Goal: Transaction & Acquisition: Purchase product/service

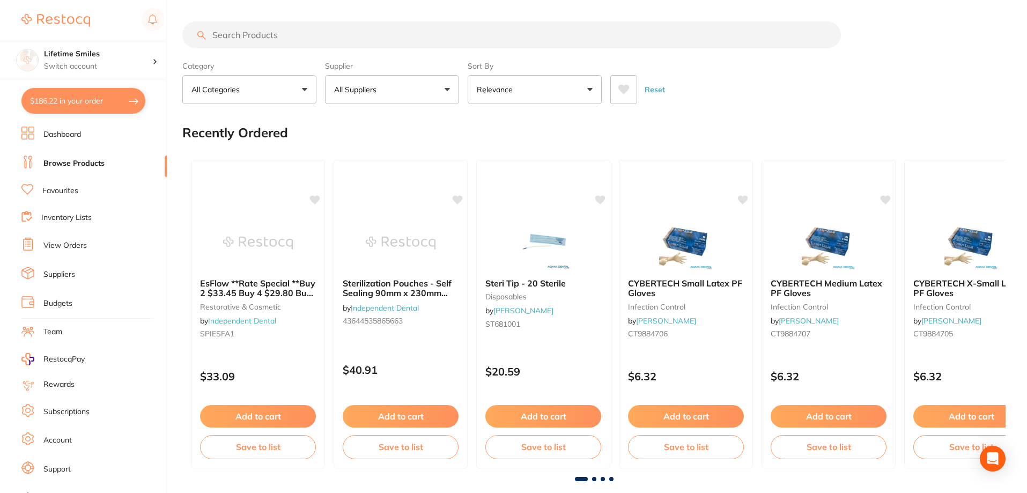
click at [315, 38] on input "search" at bounding box center [511, 34] width 659 height 27
click at [68, 132] on link "Dashboard" at bounding box center [62, 134] width 38 height 11
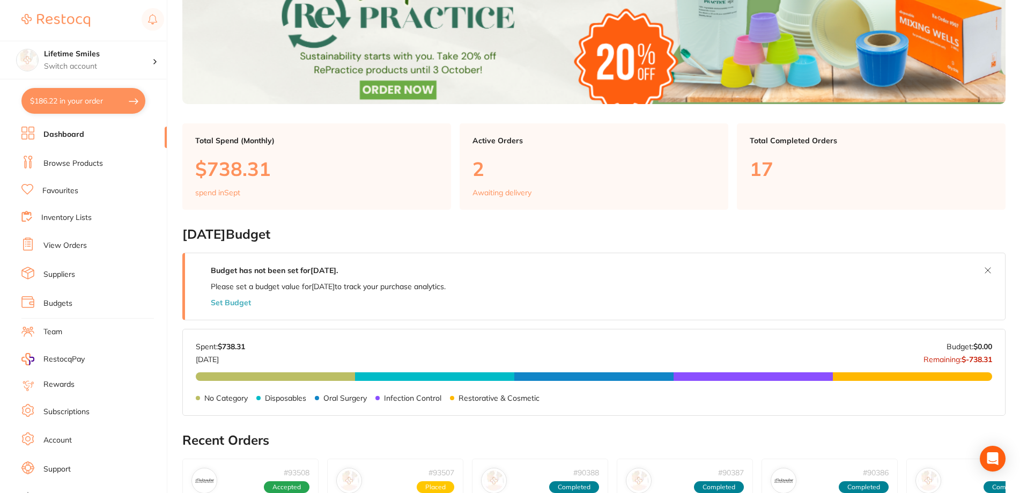
scroll to position [375, 0]
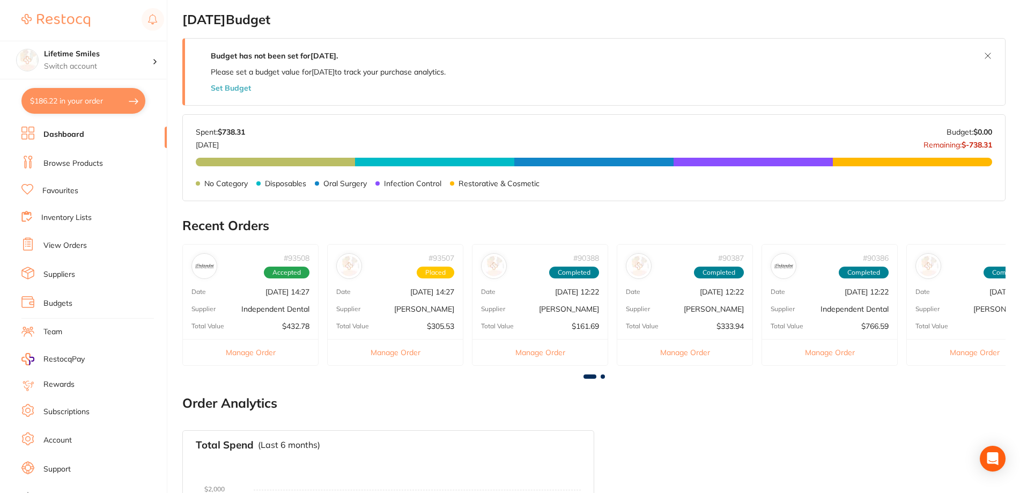
click at [409, 353] on button "Manage Order" at bounding box center [395, 352] width 135 height 26
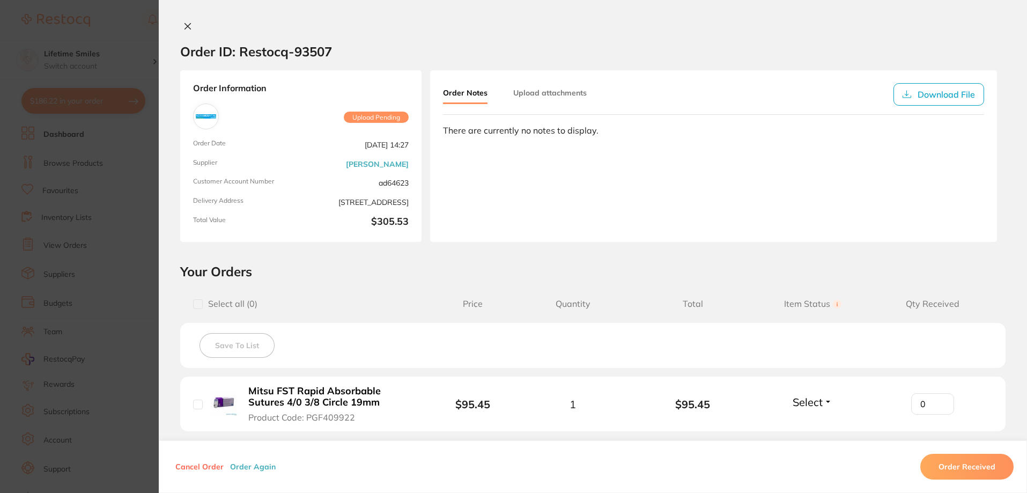
click at [946, 467] on button "Order Received" at bounding box center [967, 467] width 93 height 26
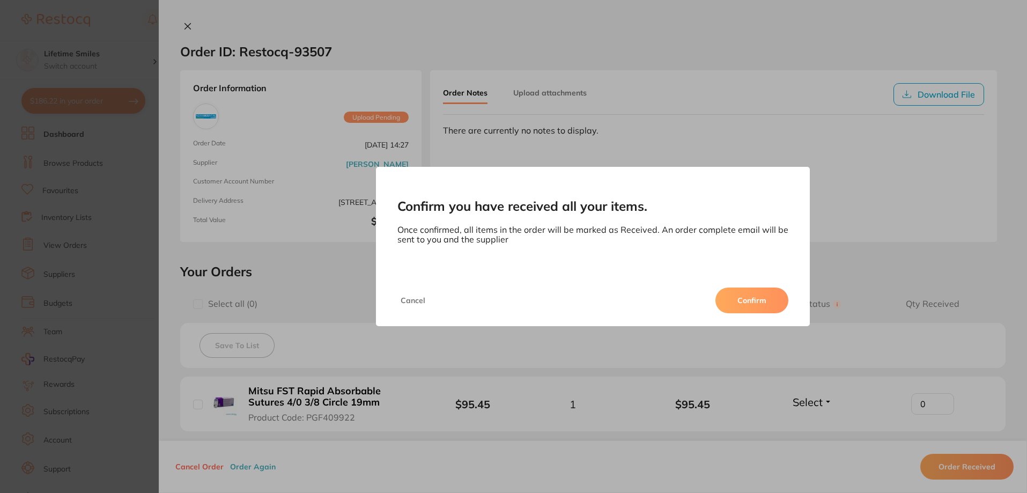
click at [753, 304] on button "Confirm" at bounding box center [752, 301] width 73 height 26
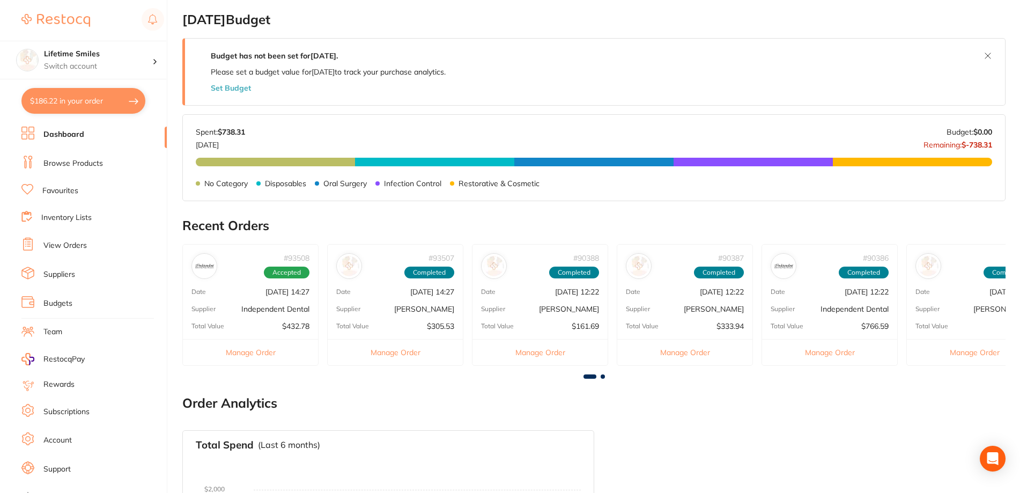
click at [253, 353] on button "Manage Order" at bounding box center [250, 352] width 135 height 26
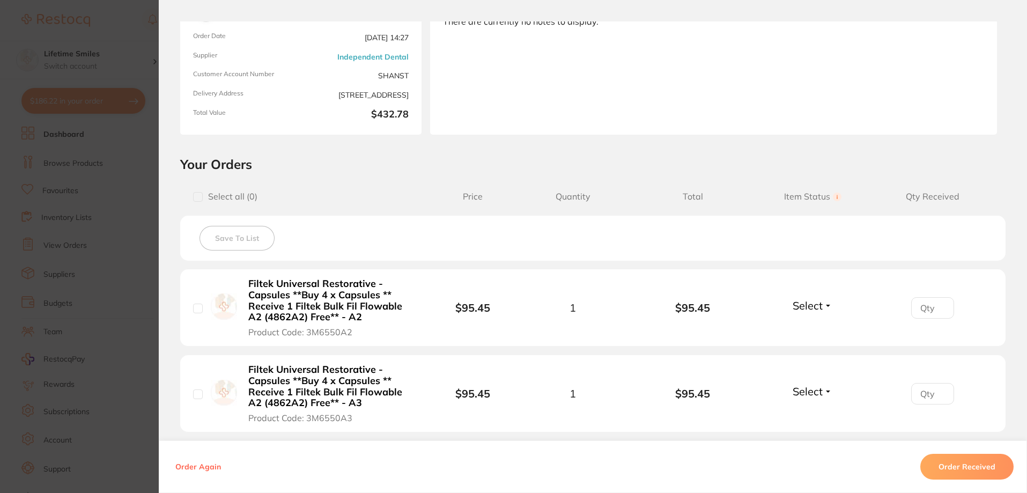
scroll to position [322, 0]
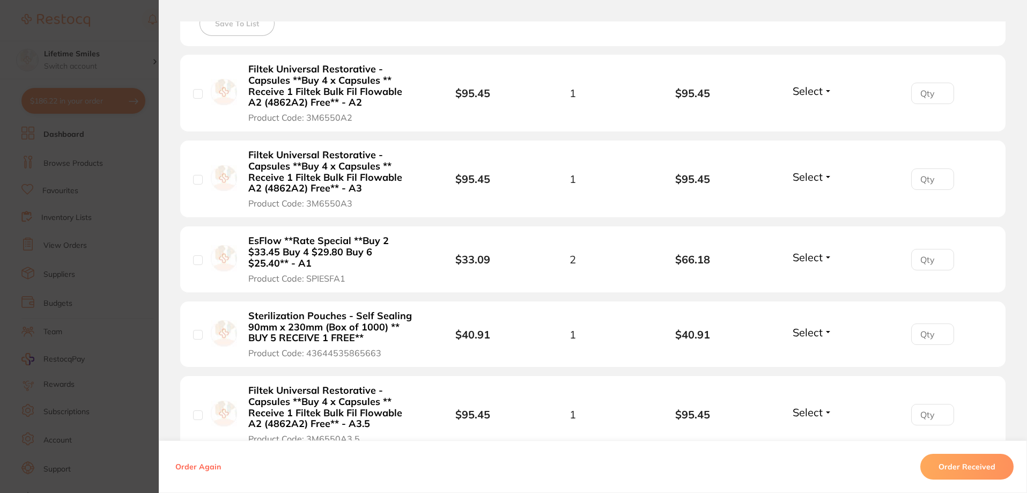
click at [978, 467] on button "Order Received" at bounding box center [967, 467] width 93 height 26
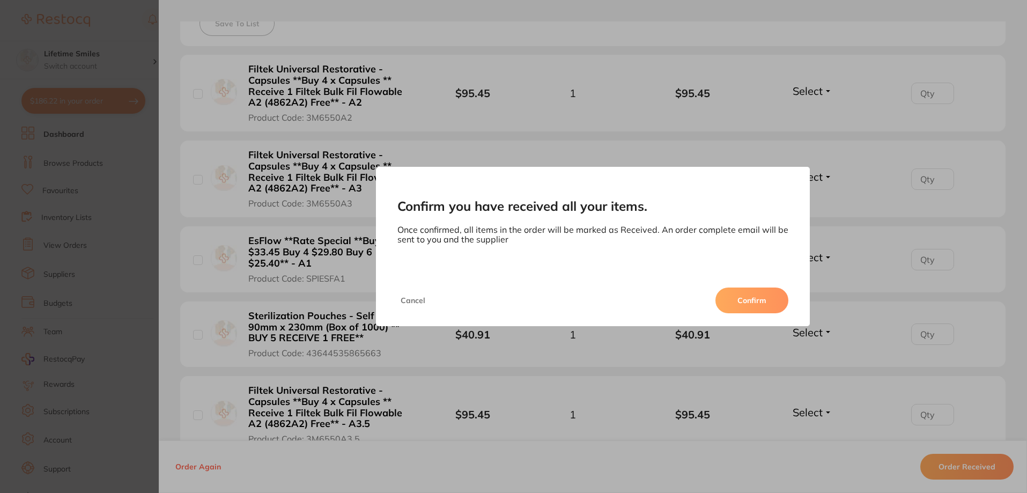
click at [747, 292] on button "Confirm" at bounding box center [752, 301] width 73 height 26
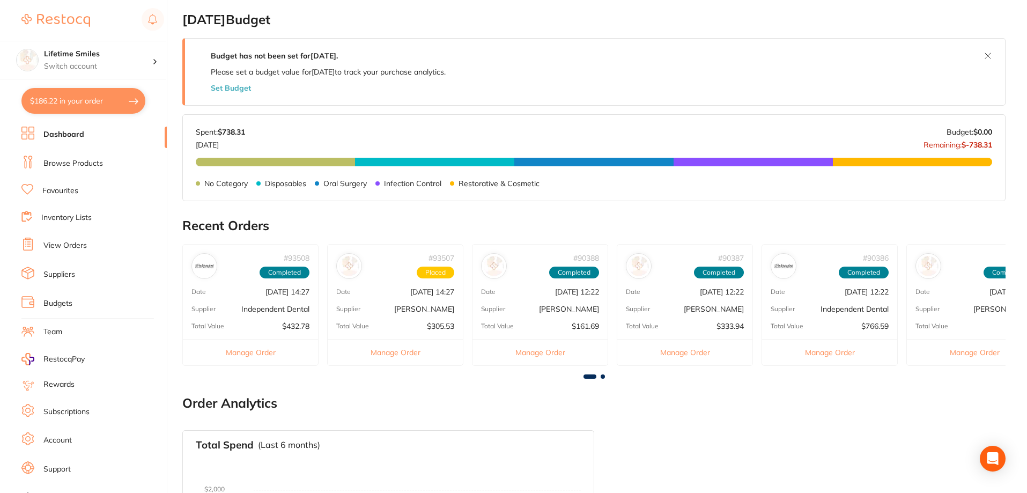
click at [548, 278] on div "# 90388 Completed" at bounding box center [540, 262] width 135 height 34
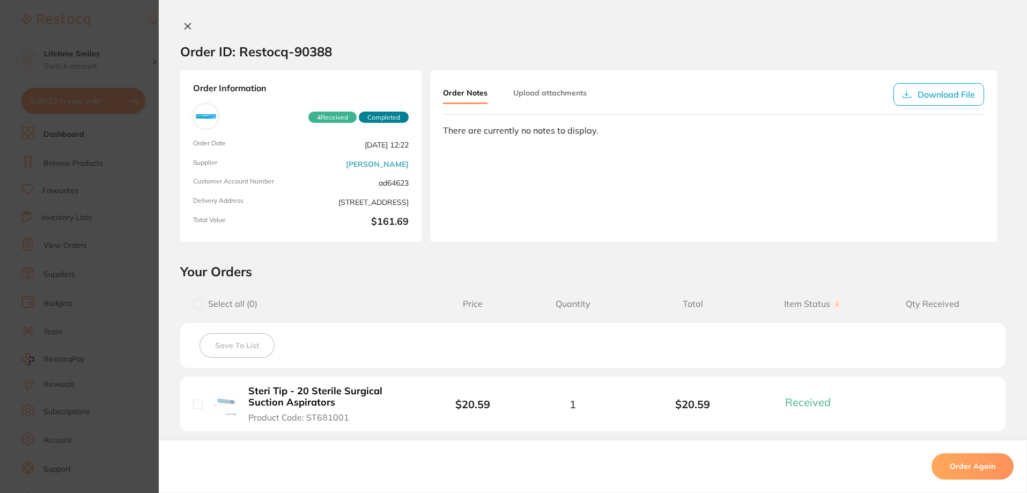
scroll to position [161, 0]
click at [188, 26] on icon at bounding box center [187, 26] width 9 height 9
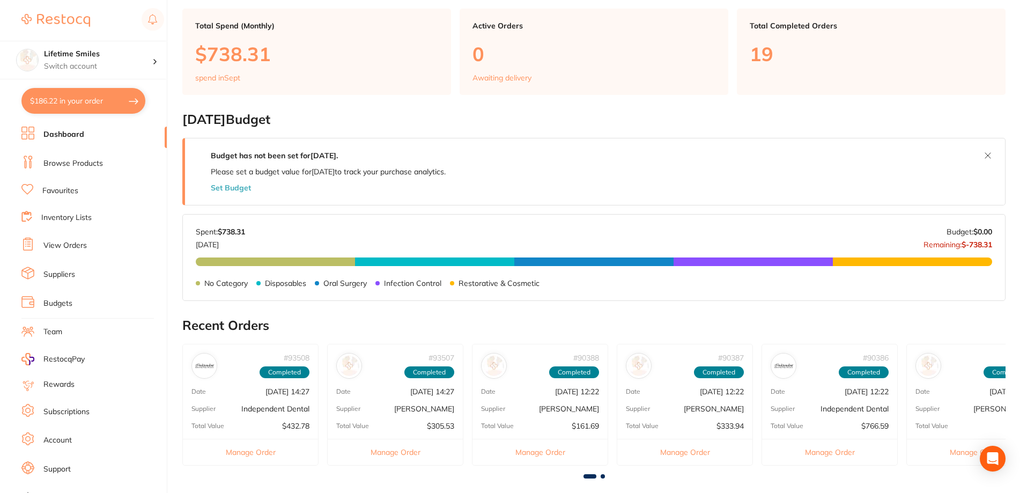
scroll to position [375, 0]
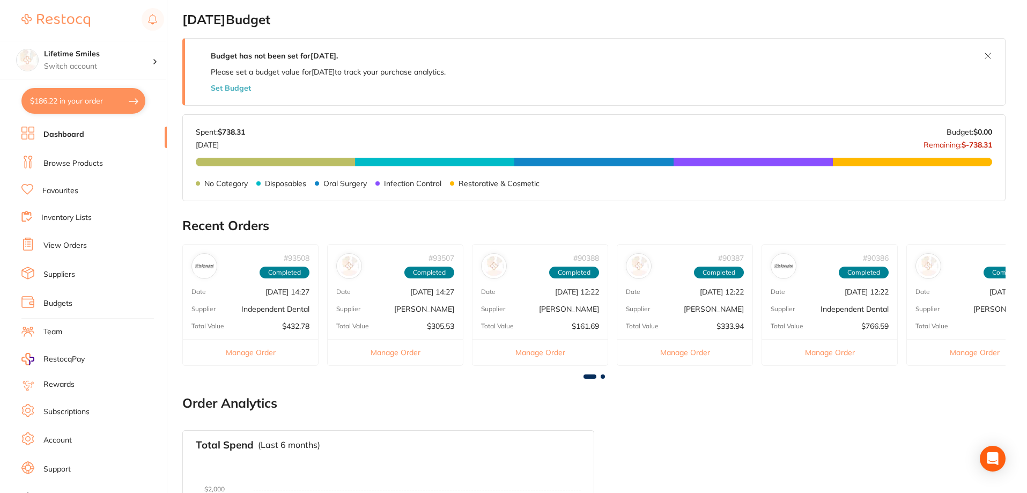
click at [563, 294] on p "[DATE] 12:22" at bounding box center [577, 292] width 44 height 9
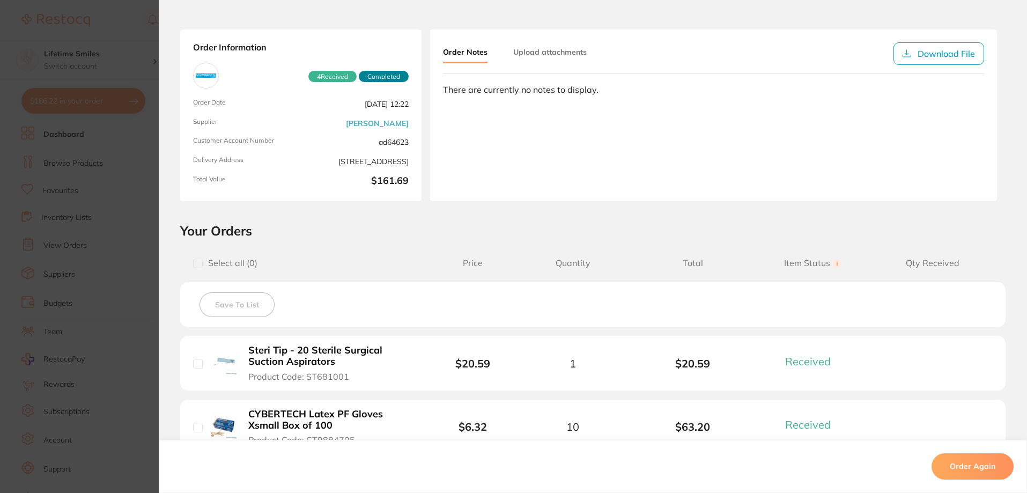
scroll to position [0, 0]
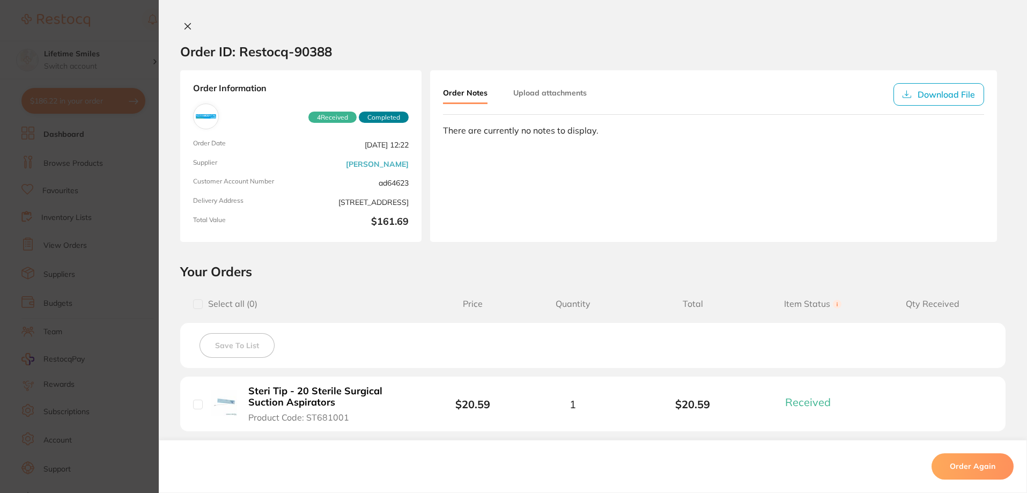
click at [188, 24] on icon at bounding box center [188, 27] width 6 height 6
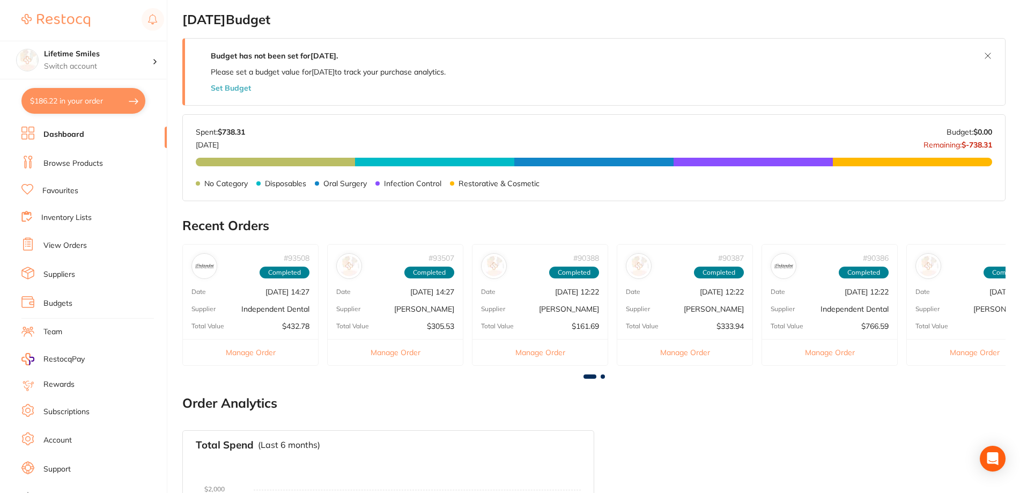
click at [702, 312] on p "[PERSON_NAME]" at bounding box center [714, 309] width 60 height 9
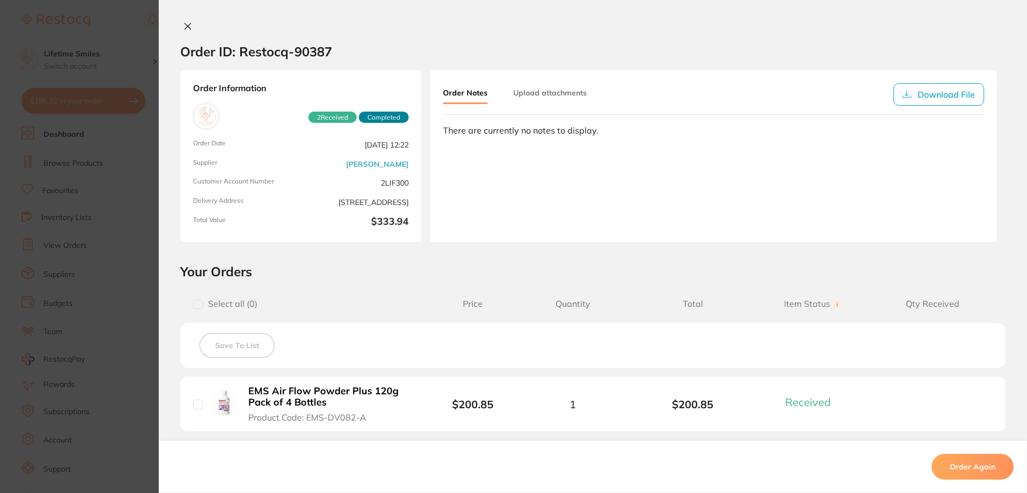
click at [187, 24] on icon at bounding box center [188, 27] width 6 height 6
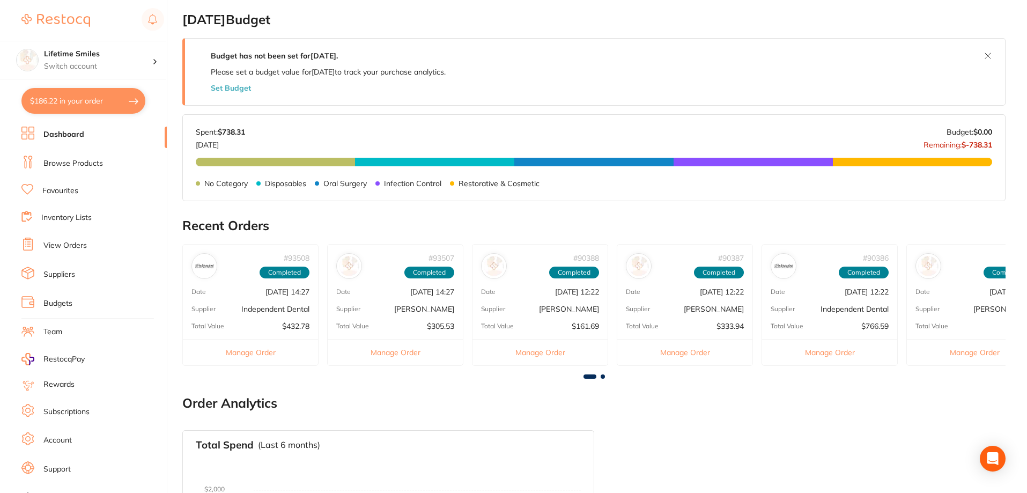
click at [841, 301] on div "# 90386 Completed Date [DATE] 12:22 Supplier Independent Dental Total Value $76…" at bounding box center [830, 305] width 136 height 122
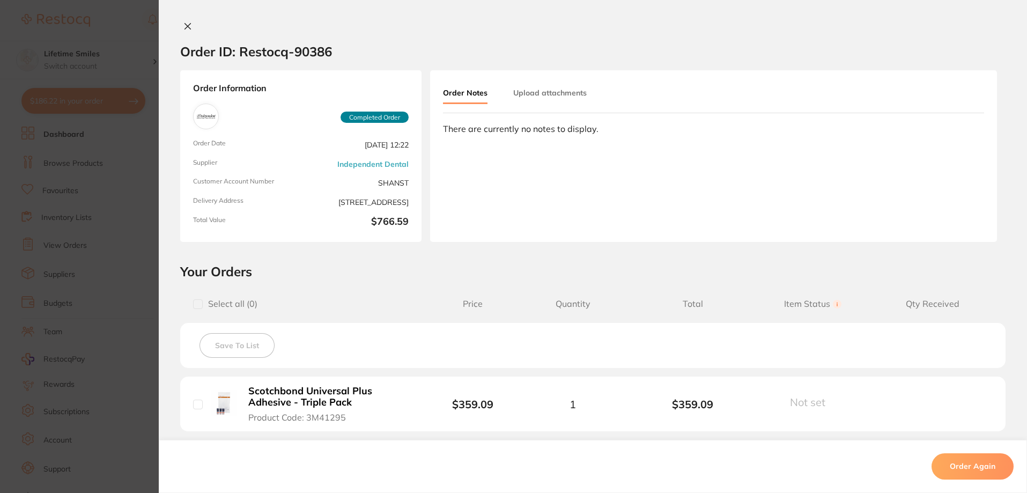
click at [183, 21] on button at bounding box center [187, 26] width 15 height 11
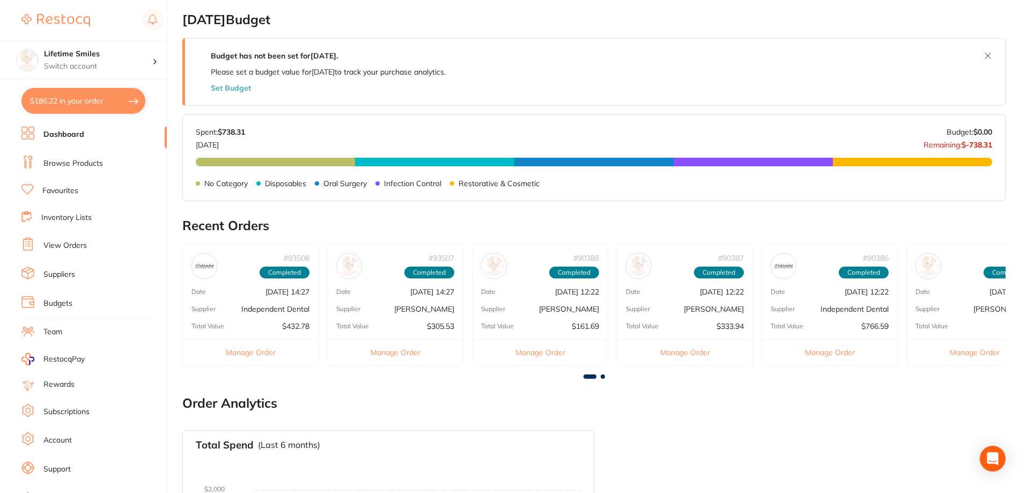
click at [87, 96] on button "$186.22 in your order" at bounding box center [83, 101] width 124 height 26
checkbox input "true"
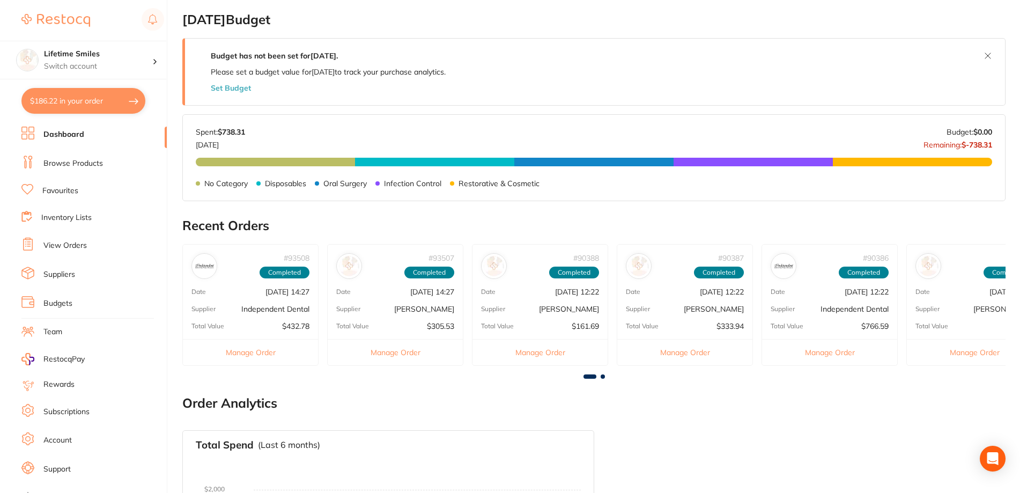
checkbox input "true"
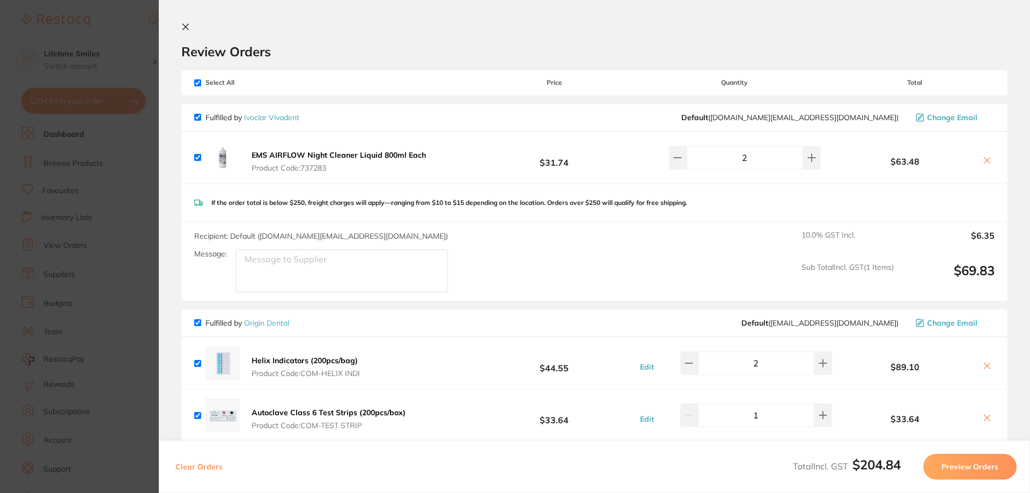
click at [185, 28] on icon at bounding box center [185, 27] width 9 height 9
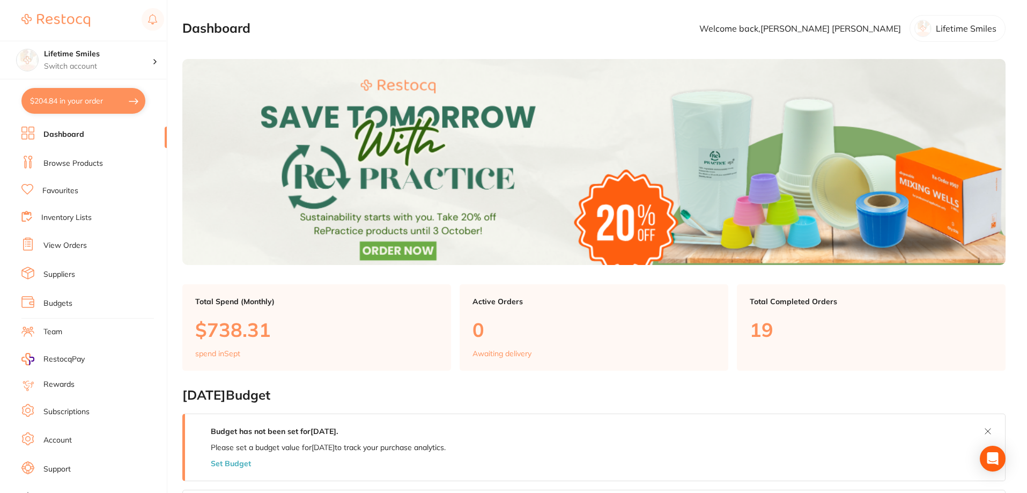
click at [70, 163] on link "Browse Products" at bounding box center [73, 163] width 60 height 11
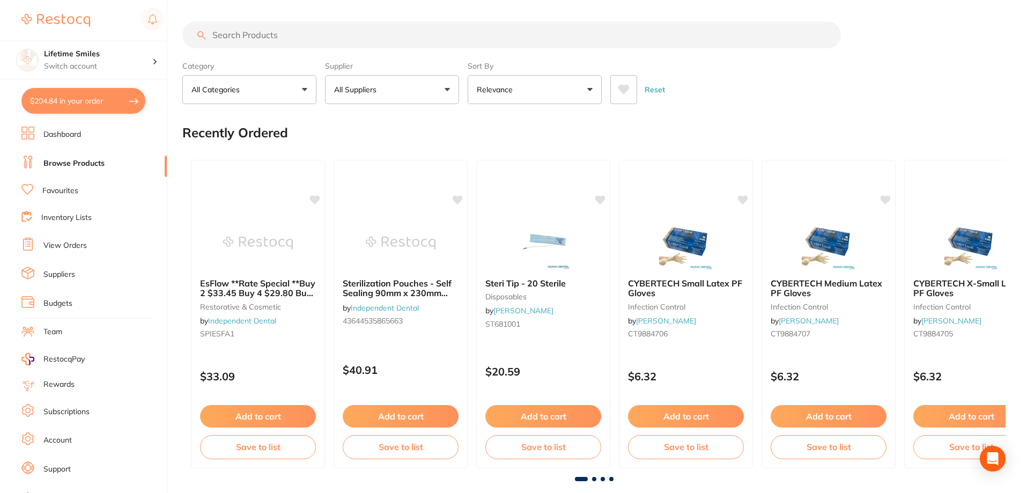
click at [255, 38] on input "search" at bounding box center [511, 34] width 659 height 27
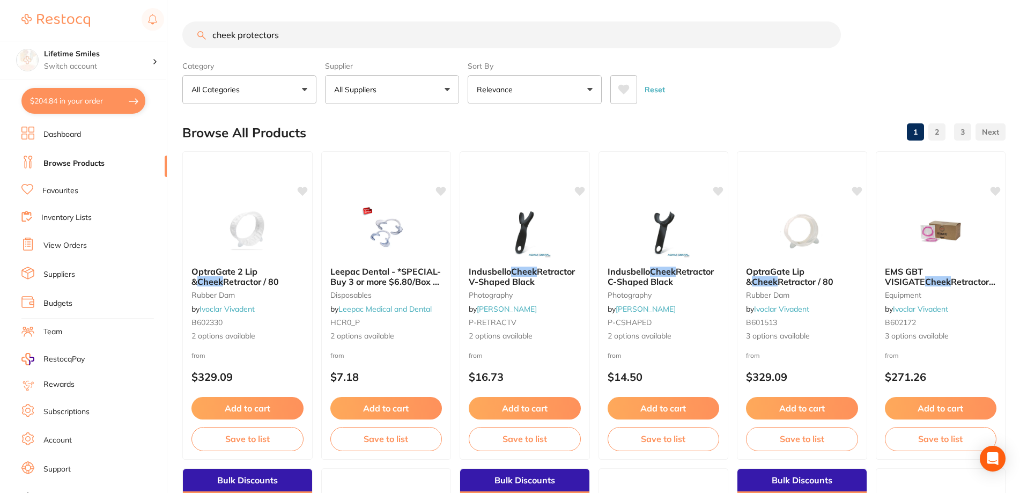
click at [293, 37] on input "cheek protectors" at bounding box center [511, 34] width 659 height 27
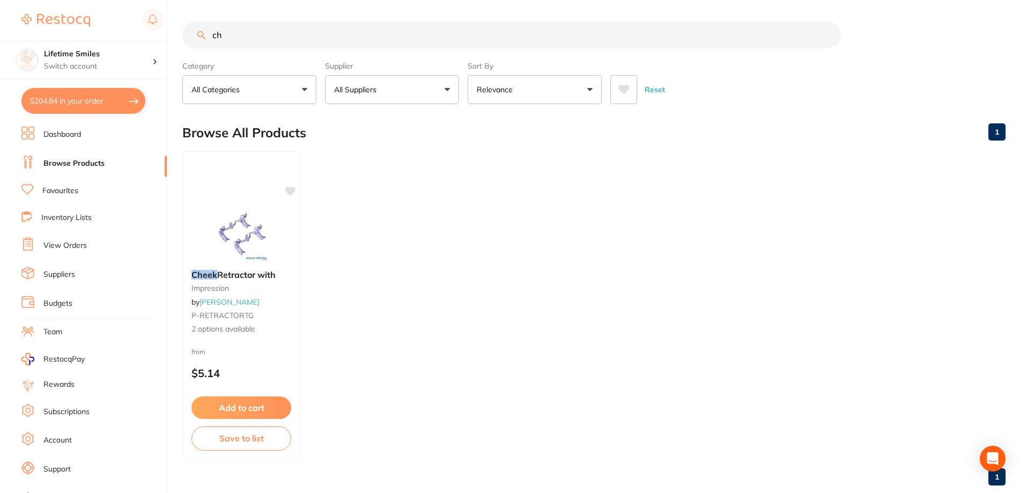
type input "c"
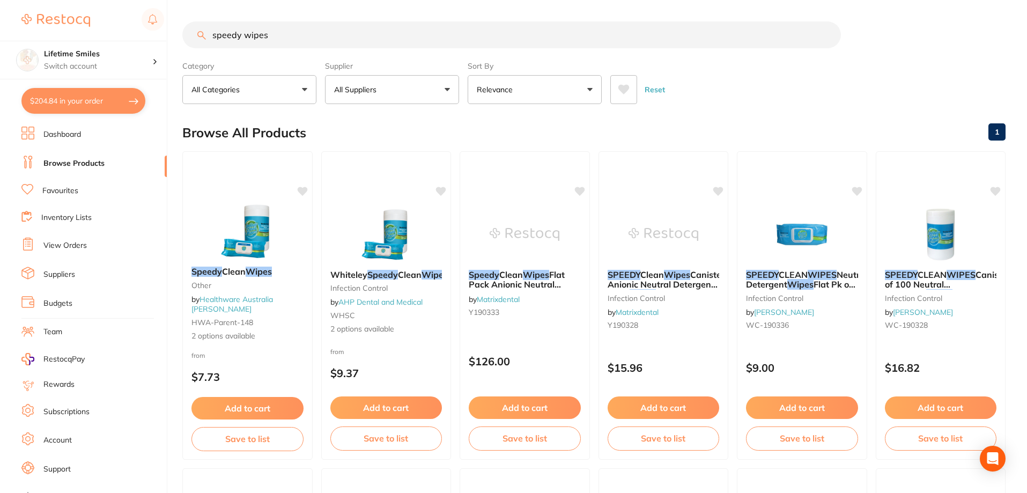
type input "speedy wipes"
click at [82, 99] on button "$204.84 in your order" at bounding box center [83, 101] width 124 height 26
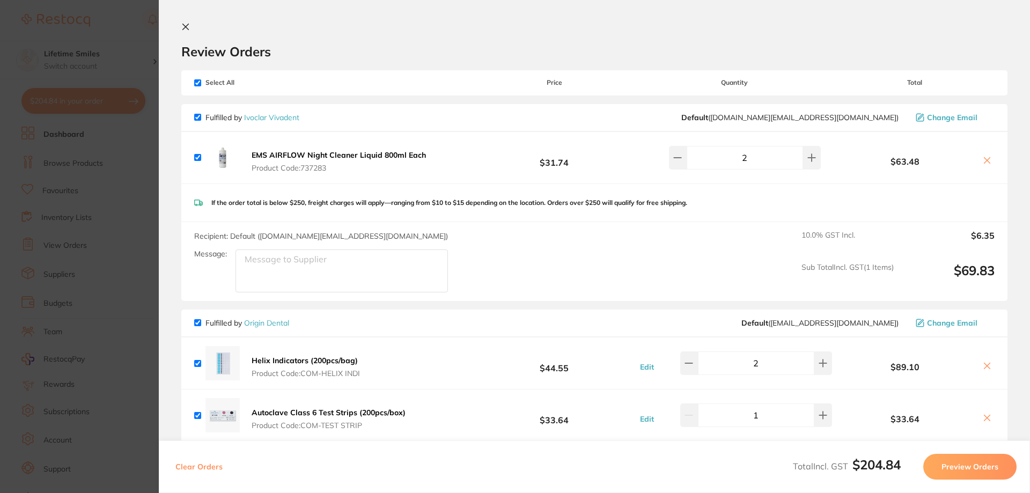
click at [189, 25] on icon at bounding box center [185, 27] width 9 height 9
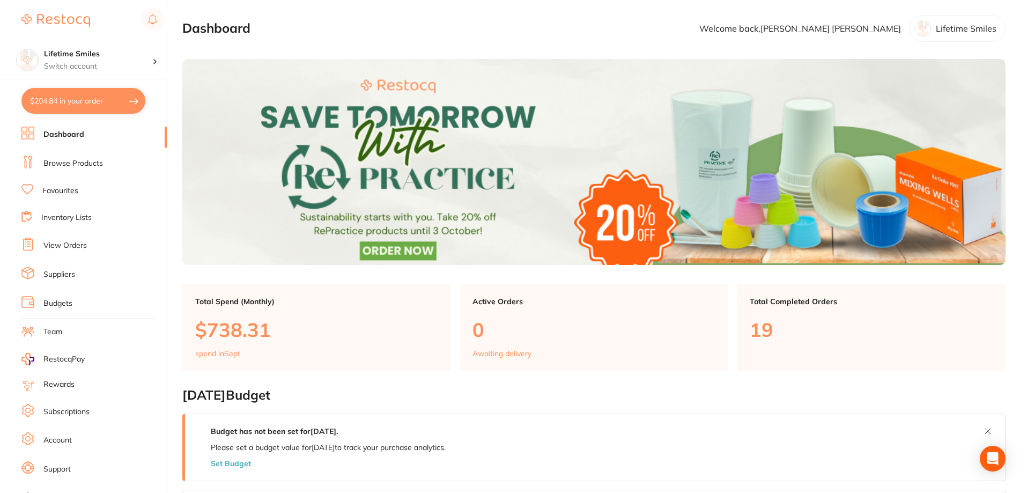
click at [55, 160] on link "Browse Products" at bounding box center [73, 163] width 60 height 11
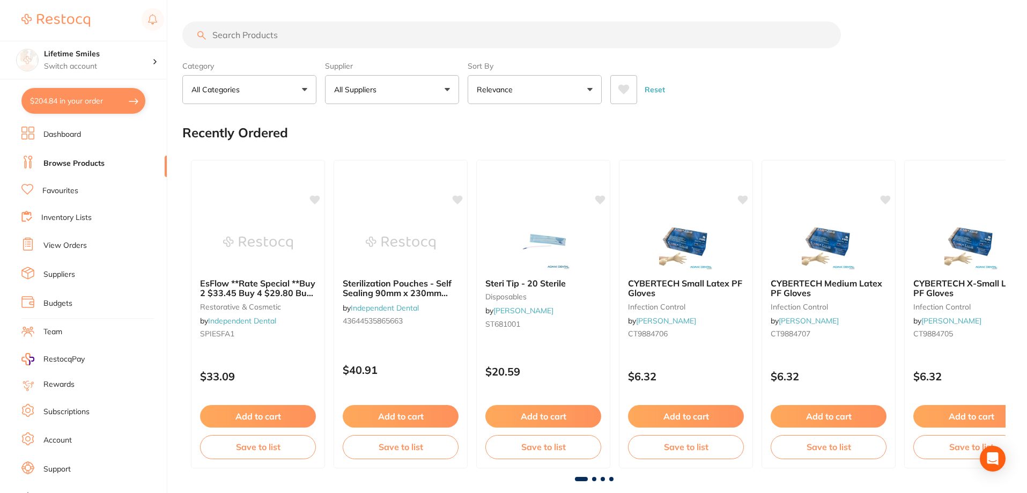
click at [302, 35] on input "search" at bounding box center [511, 34] width 659 height 27
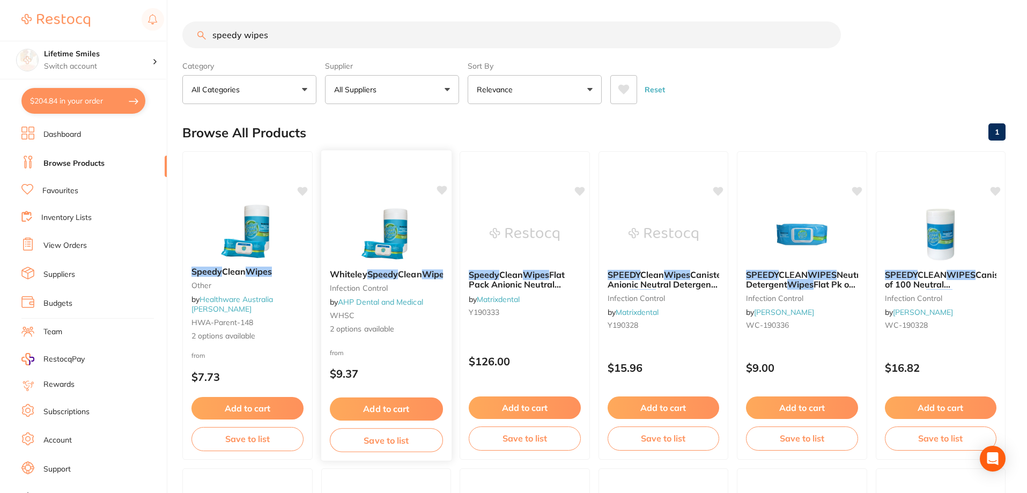
type input "speedy wipes"
click at [399, 406] on button "Add to cart" at bounding box center [385, 408] width 113 height 23
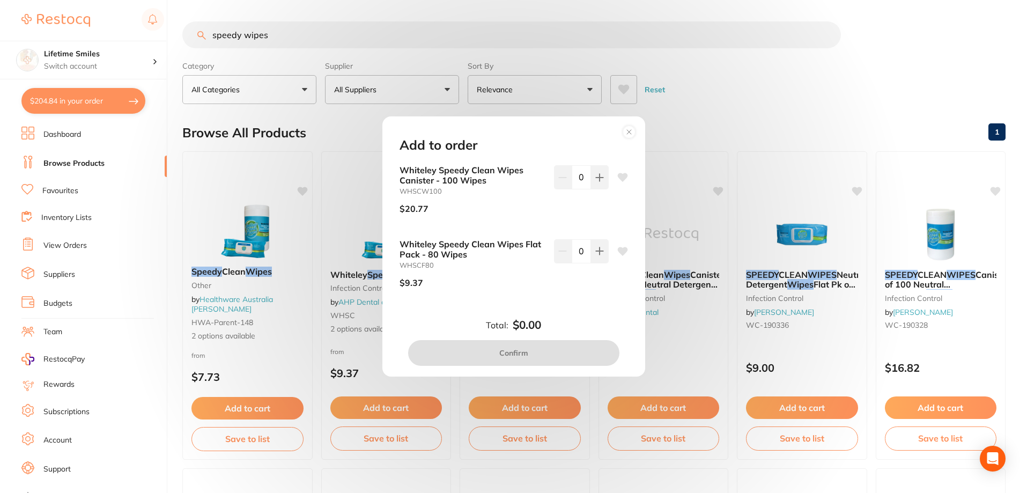
click at [630, 128] on circle at bounding box center [629, 132] width 12 height 12
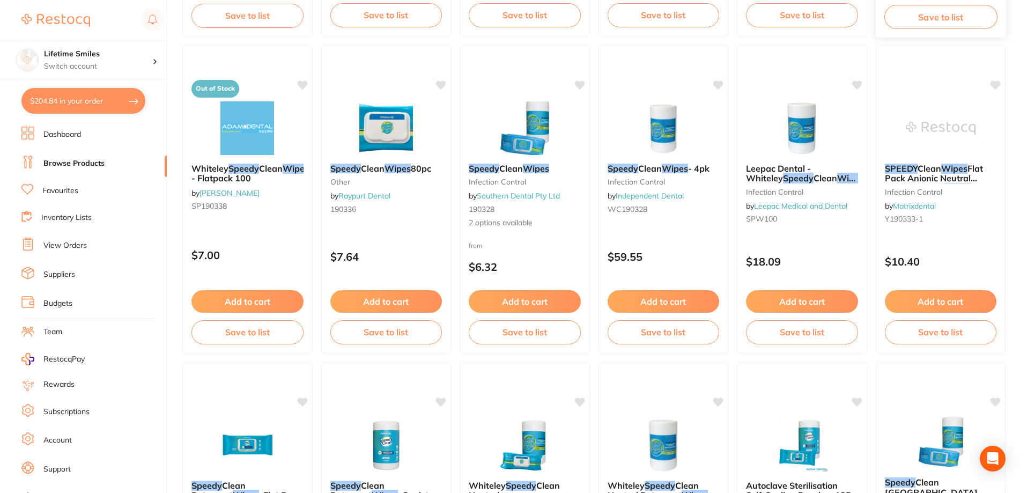
scroll to position [697, 0]
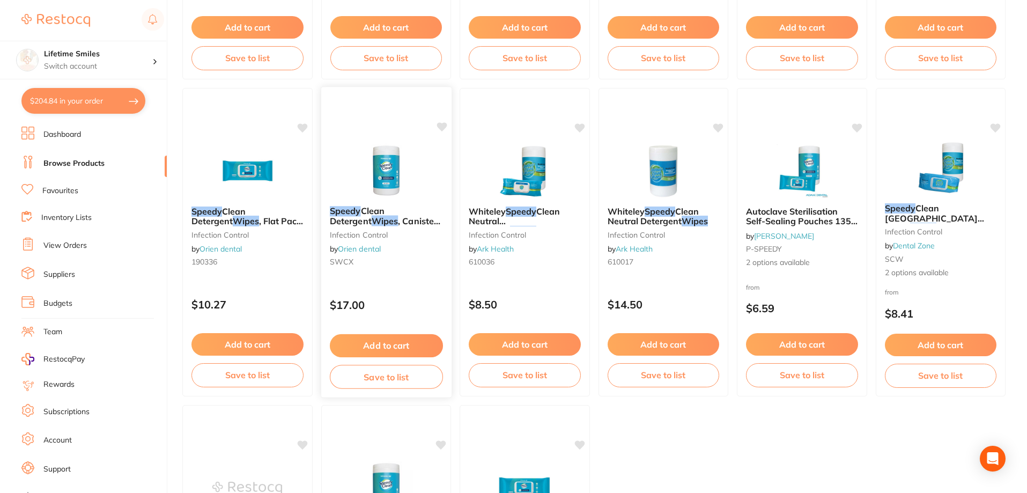
click at [391, 341] on button "Add to cart" at bounding box center [385, 345] width 113 height 23
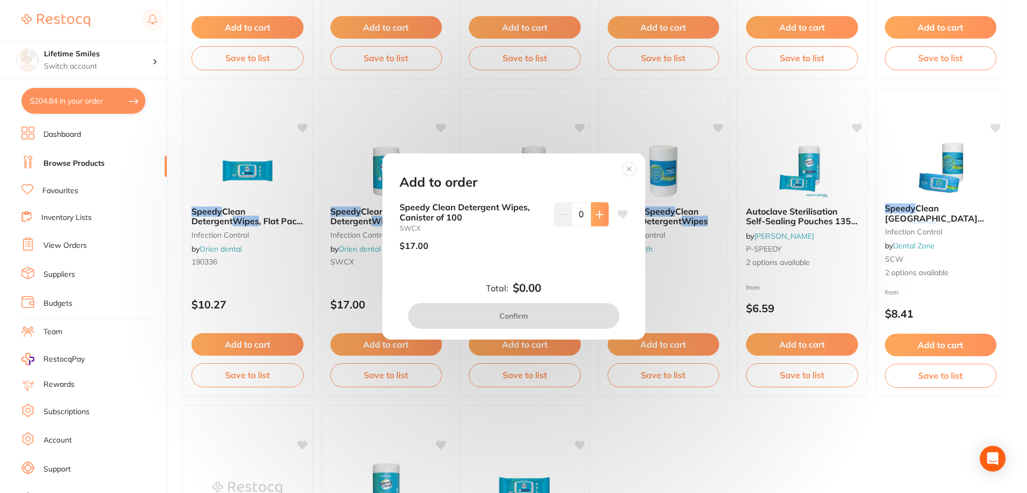
click at [597, 213] on icon at bounding box center [599, 214] width 7 height 7
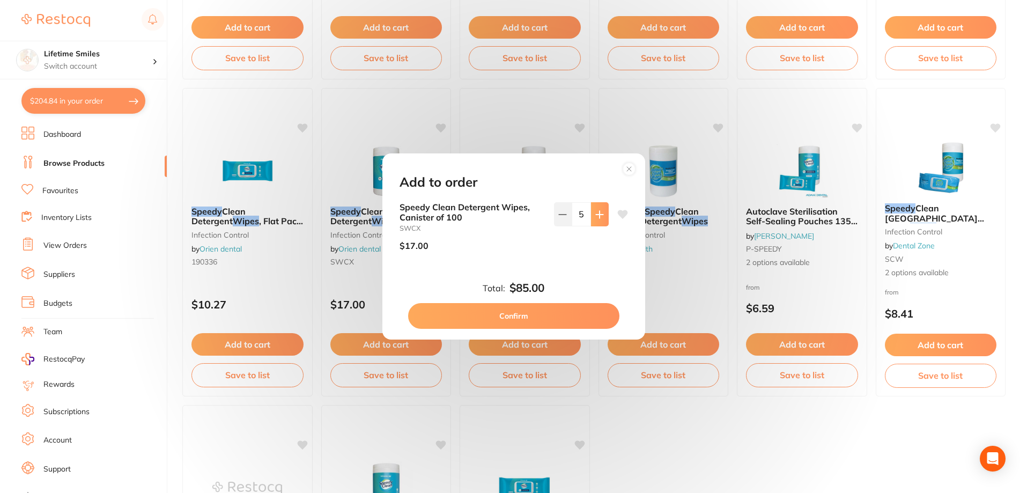
click at [597, 213] on icon at bounding box center [599, 214] width 7 height 7
type input "6"
click at [512, 313] on button "Confirm" at bounding box center [513, 316] width 211 height 26
checkbox input "false"
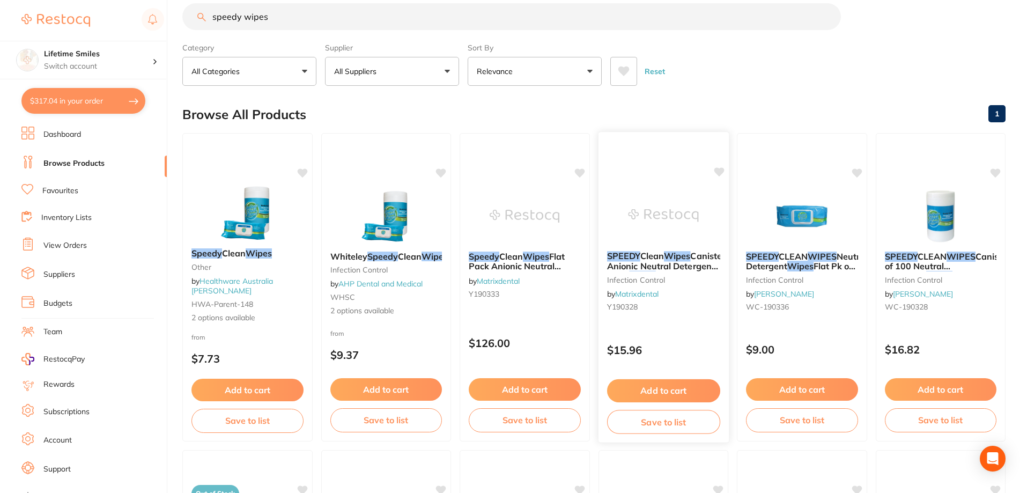
scroll to position [0, 0]
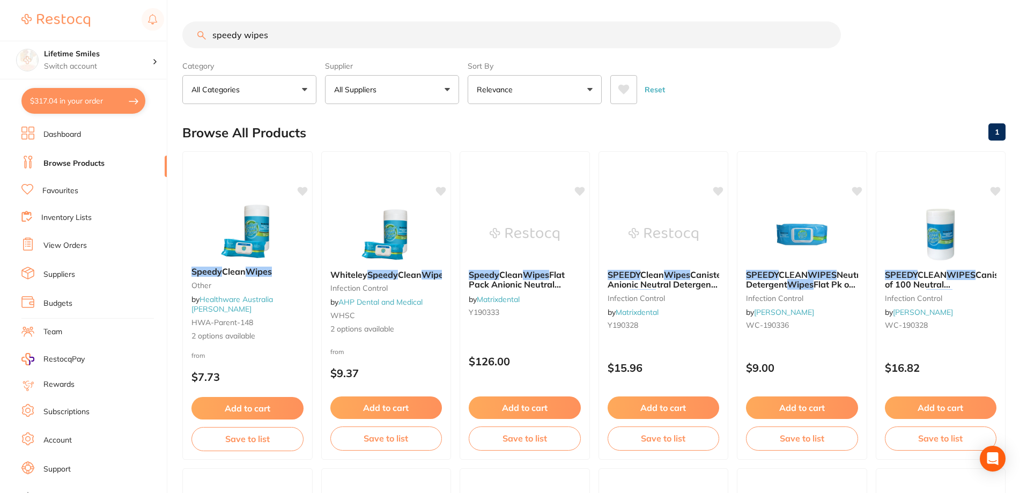
drag, startPoint x: 304, startPoint y: 35, endPoint x: 87, endPoint y: 29, distance: 216.8
click at [87, 29] on div "$317.04 Lifetime Smiles Switch account Lifetime Smiles $317.04 in your order Da…" at bounding box center [513, 246] width 1027 height 493
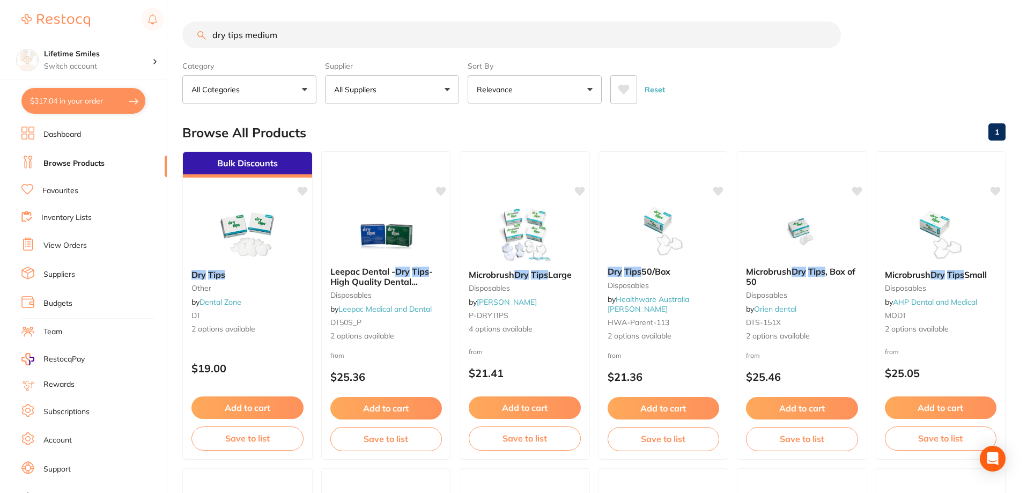
type input "dry tips medium"
